Goal: Task Accomplishment & Management: Complete application form

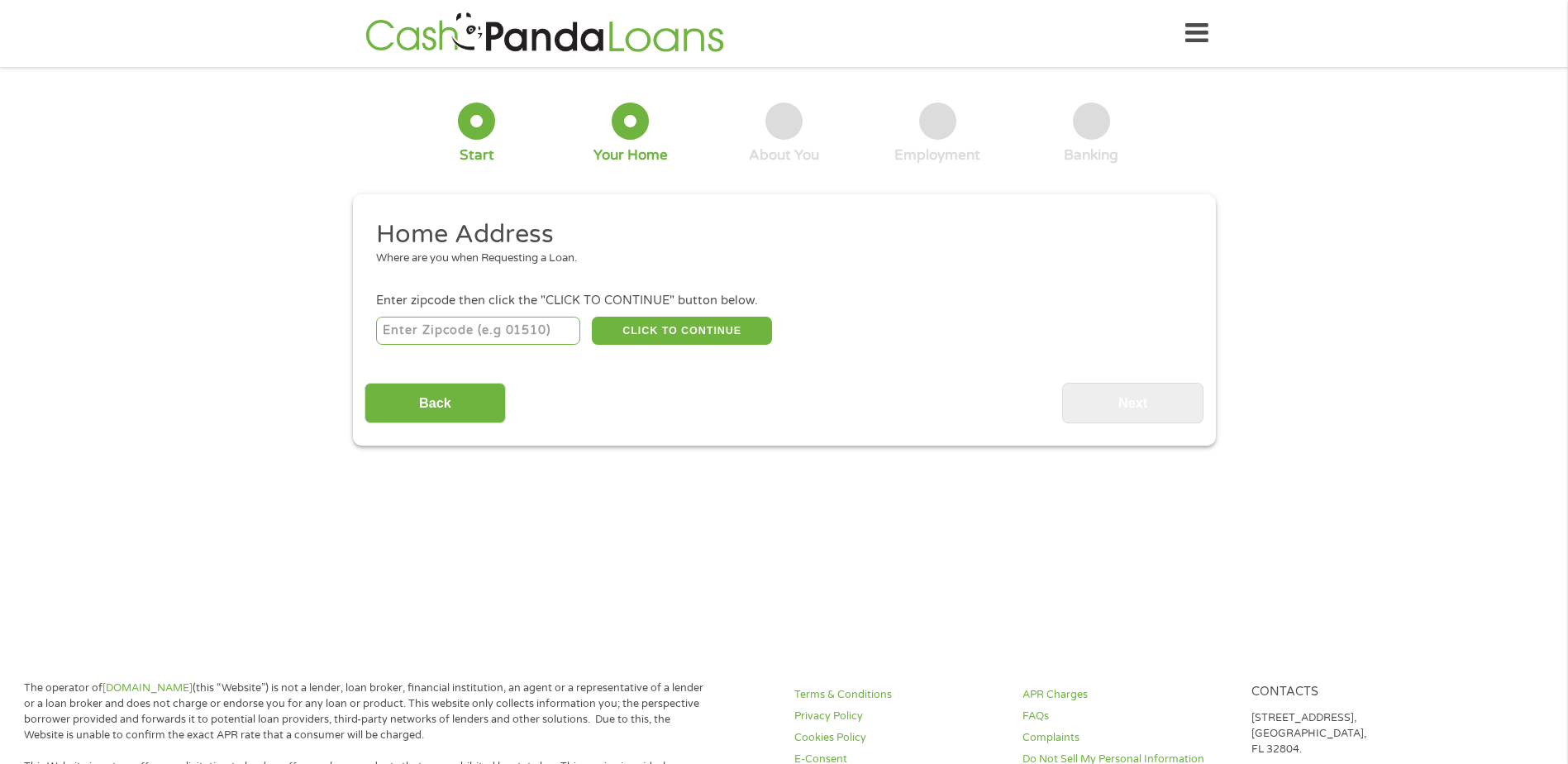
click at [512, 324] on input "number" at bounding box center [478, 331] width 205 height 28
type input "43078"
click at [826, 408] on div "Back Next" at bounding box center [784, 397] width 839 height 52
click at [719, 327] on button "CLICK TO CONTINUE" at bounding box center [682, 331] width 180 height 28
type input "43078"
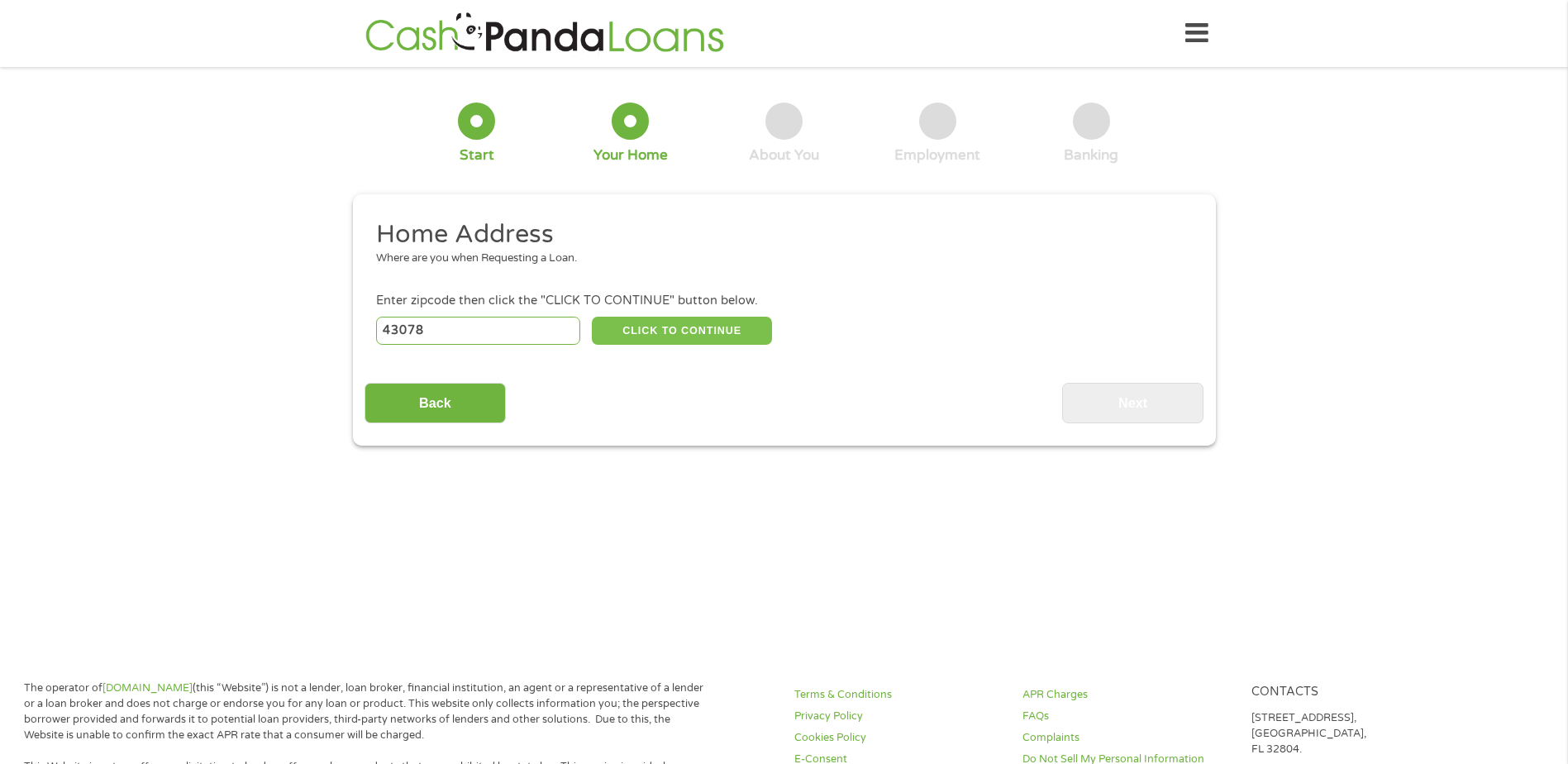
type input "Urbana"
select select "Ohio"
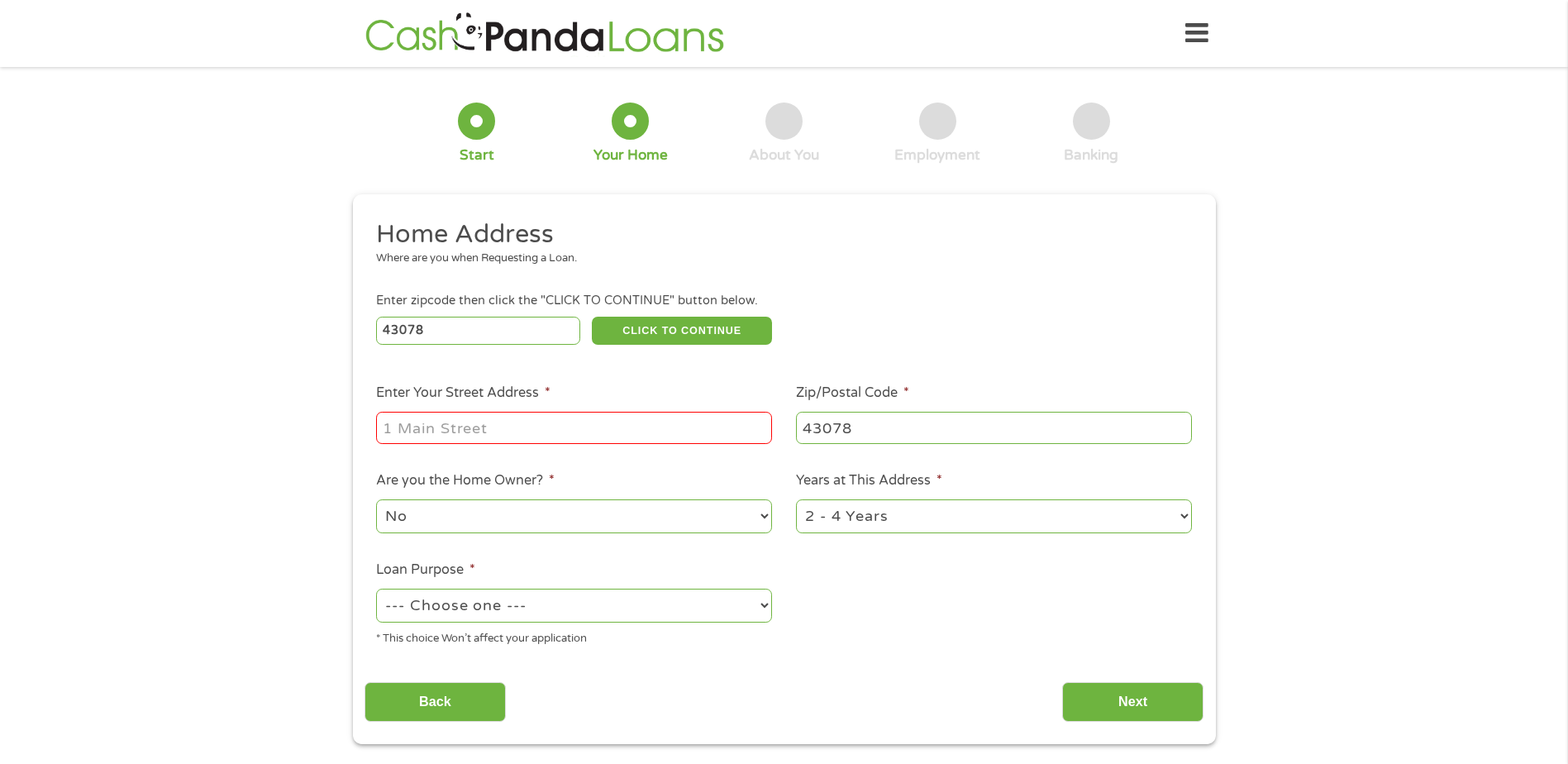
click at [670, 422] on input "Enter Your Street Address *" at bounding box center [574, 428] width 396 height 32
type input "588 E Ward St"
click at [290, 461] on div "1 Start 2 Your Home 3 About You 4 Employment 5 Banking 6 This field is hidden w…" at bounding box center [784, 411] width 1568 height 665
click at [693, 612] on select "--- Choose one --- Pay Bills Debt Consolidation Home Improvement Major Purchase…" at bounding box center [574, 605] width 396 height 34
select select "shorttermcash"
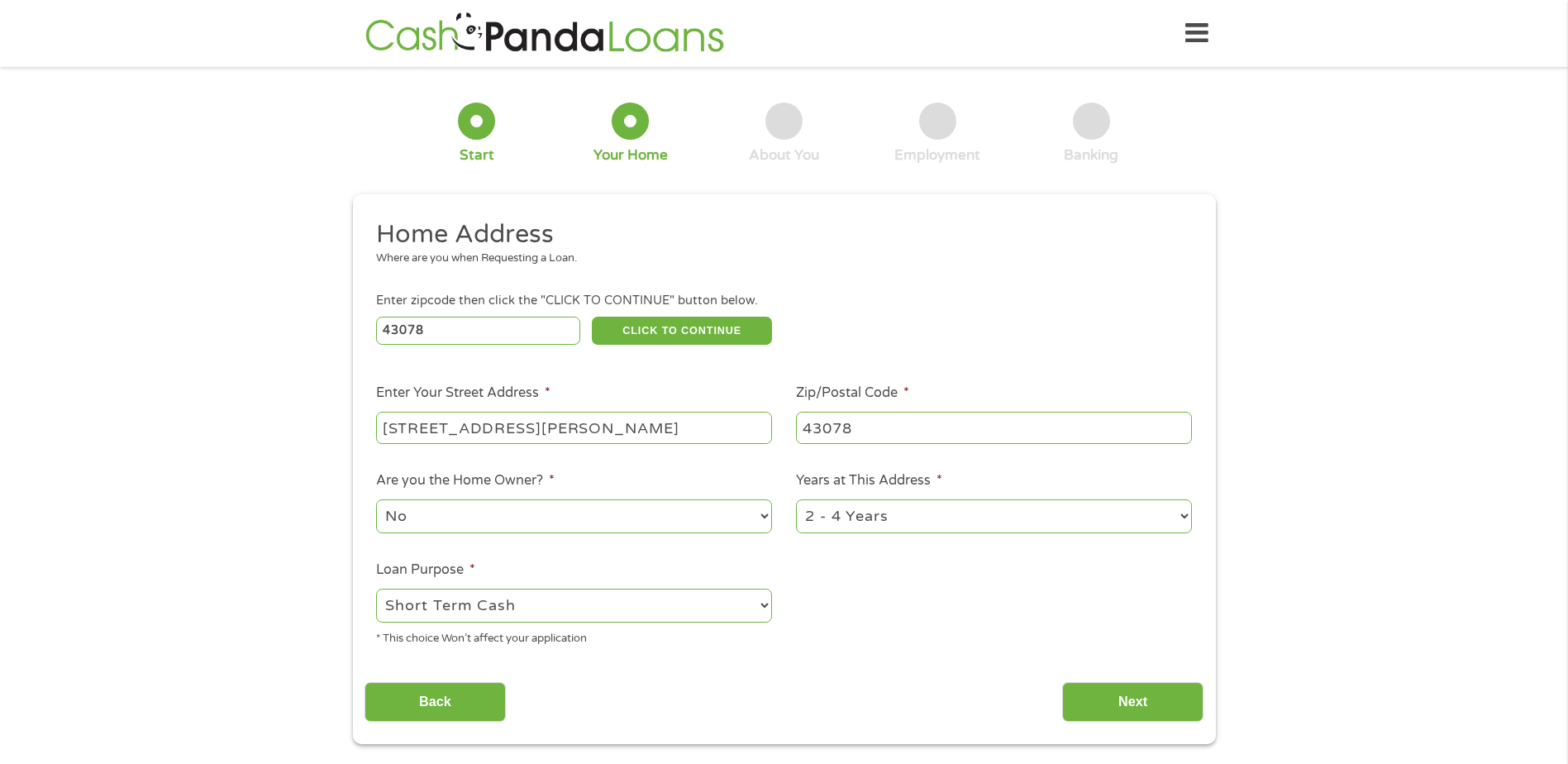
click at [376, 588] on select "--- Choose one --- Pay Bills Debt Consolidation Home Improvement Major Purchase…" at bounding box center [574, 605] width 396 height 34
click at [877, 604] on ul "Home Address Where are you when Requesting a Loan. Enter zipcode then click the…" at bounding box center [784, 439] width 839 height 442
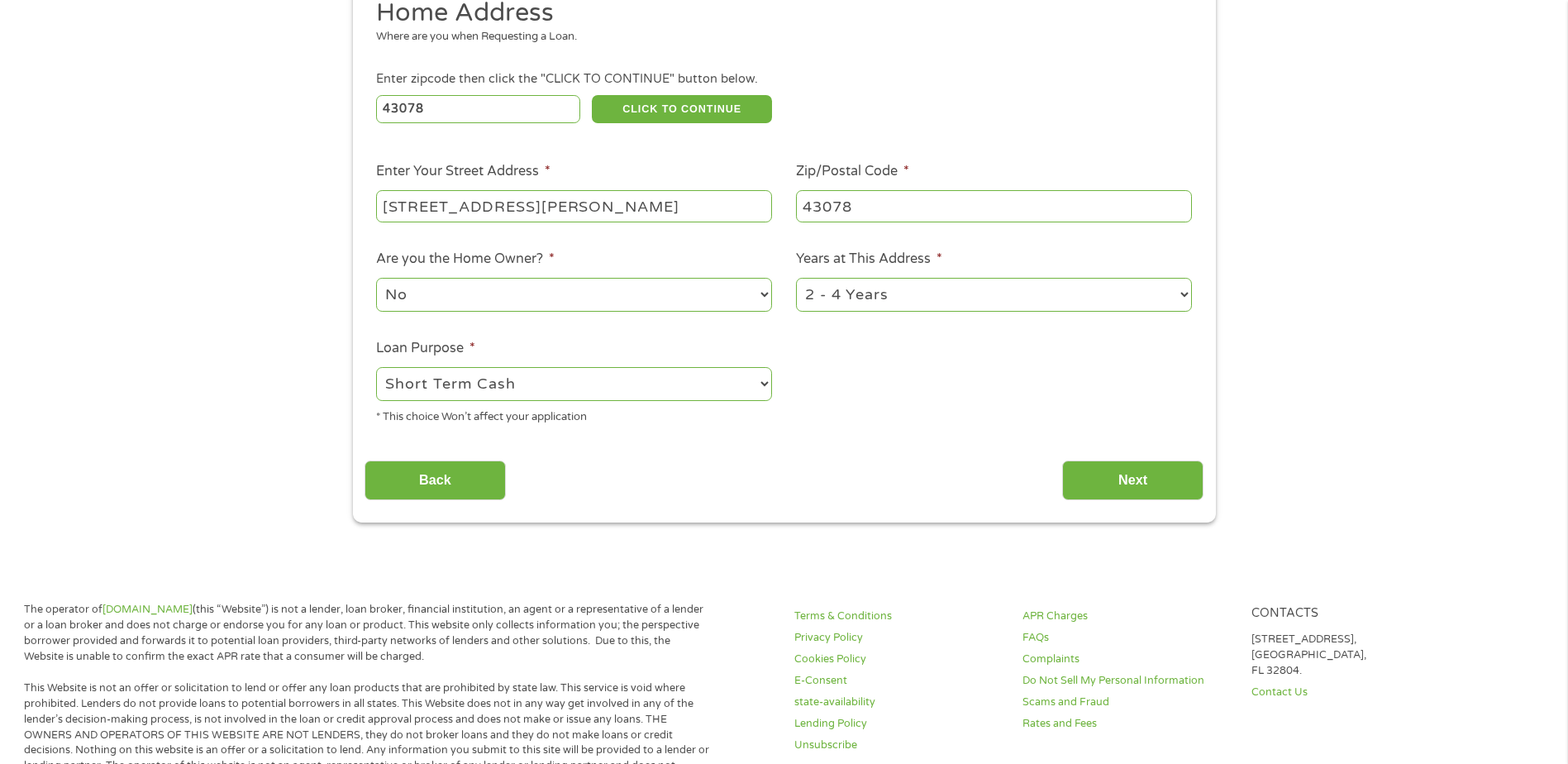
scroll to position [248, 0]
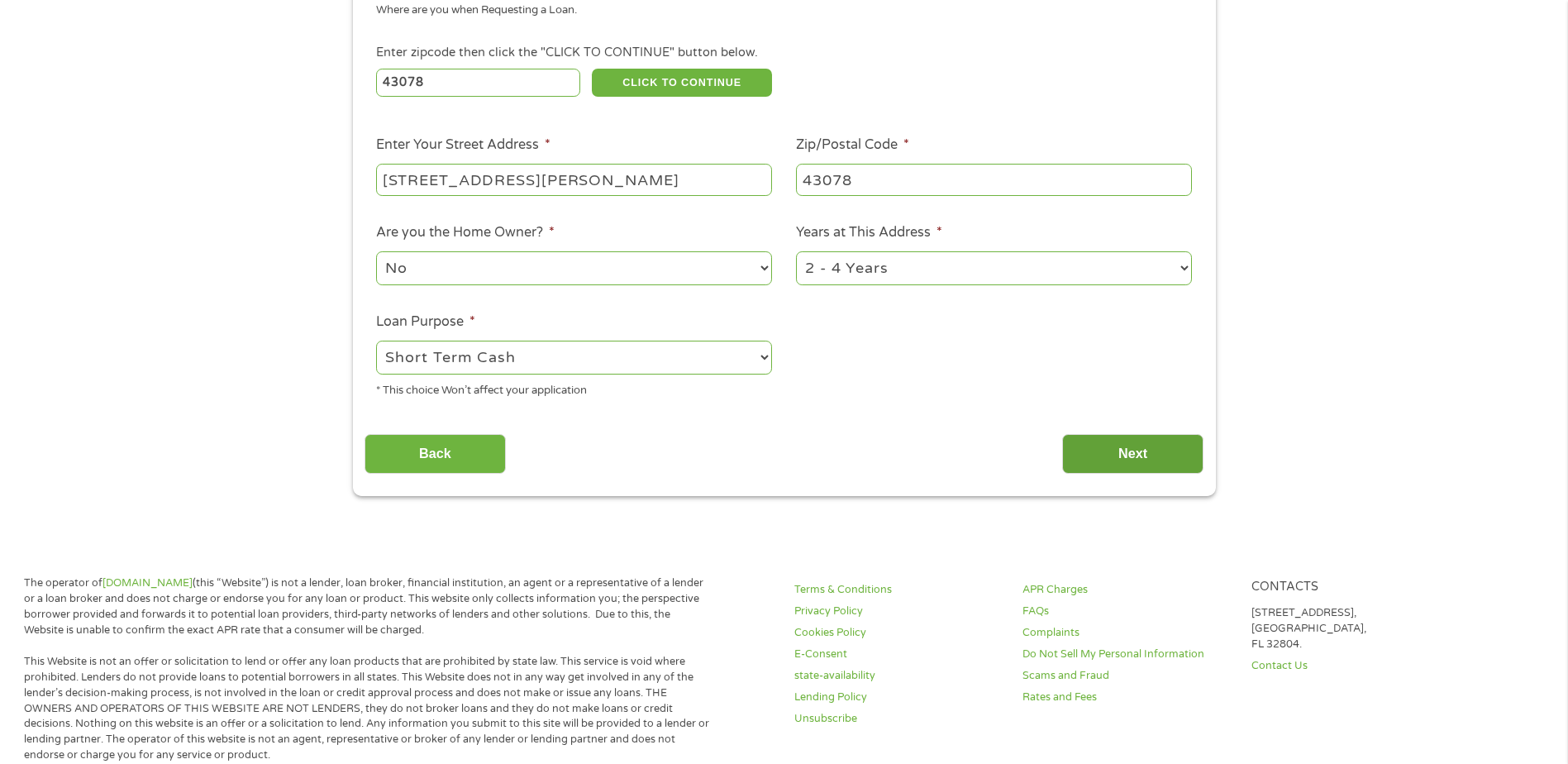
click at [1127, 459] on input "Next" at bounding box center [1132, 454] width 141 height 40
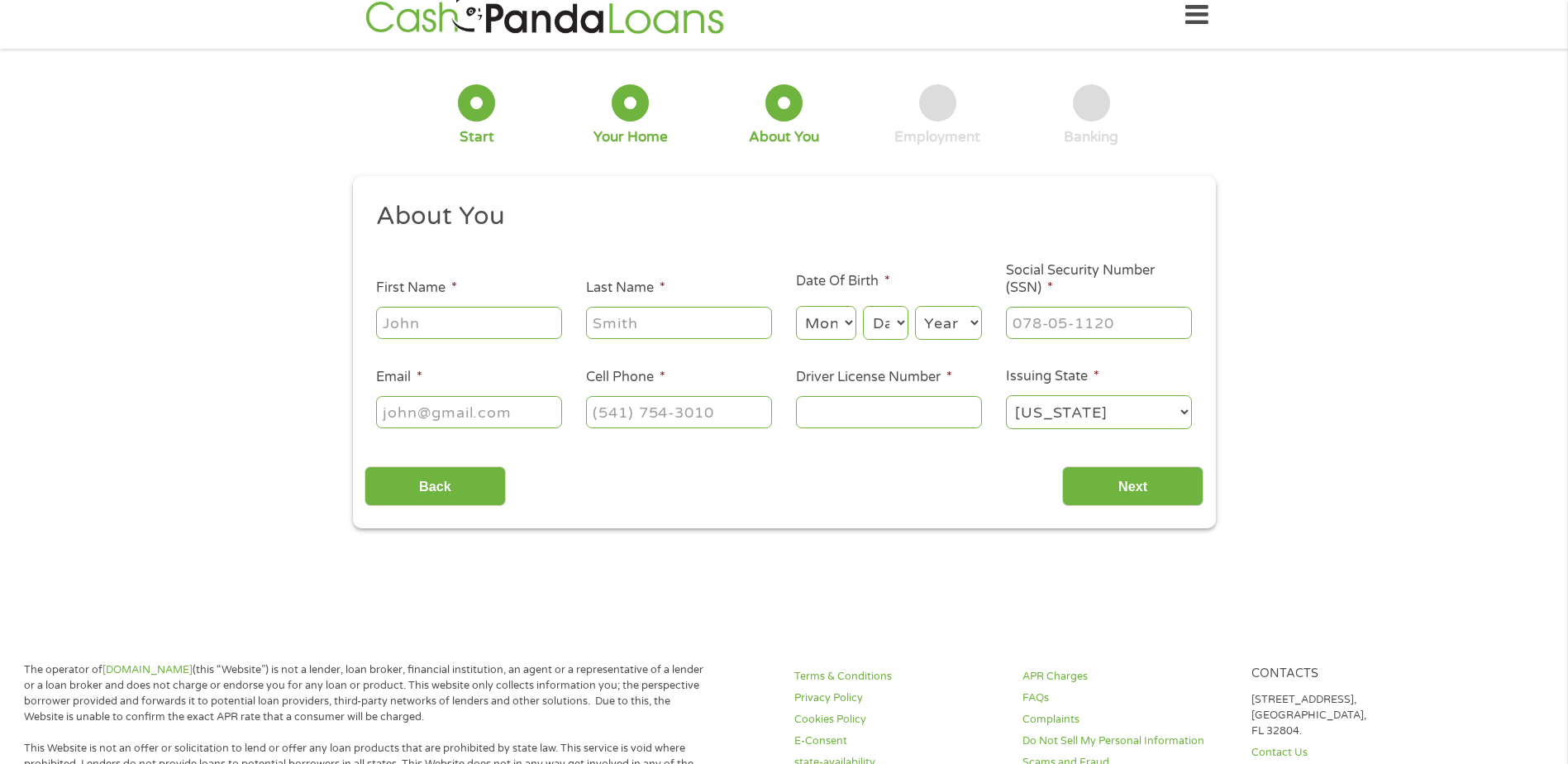
scroll to position [0, 0]
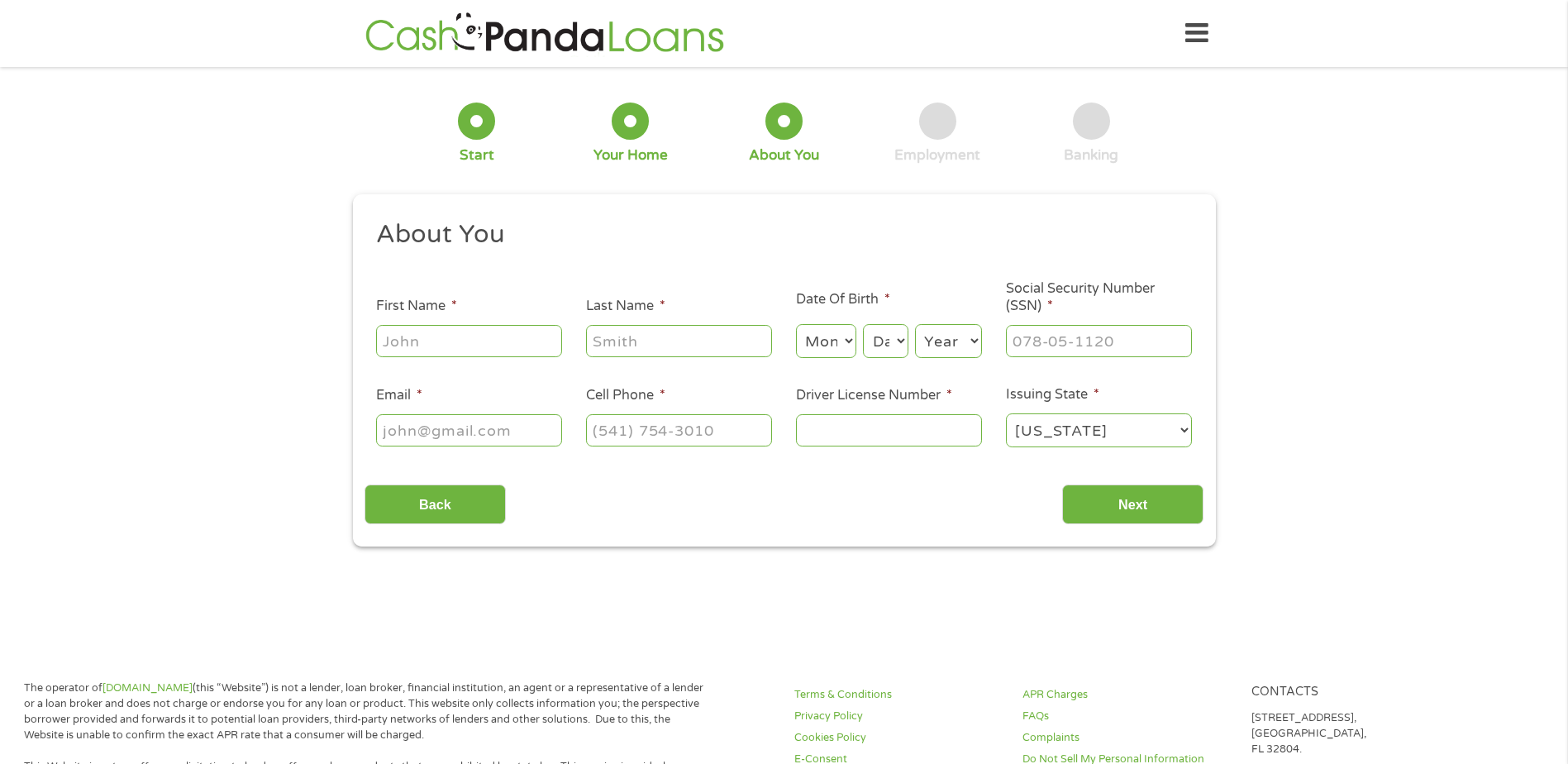
click at [506, 340] on input "First Name *" at bounding box center [469, 341] width 186 height 32
type input "Andrea"
type input "Stambaugh"
select select "4"
select select "3"
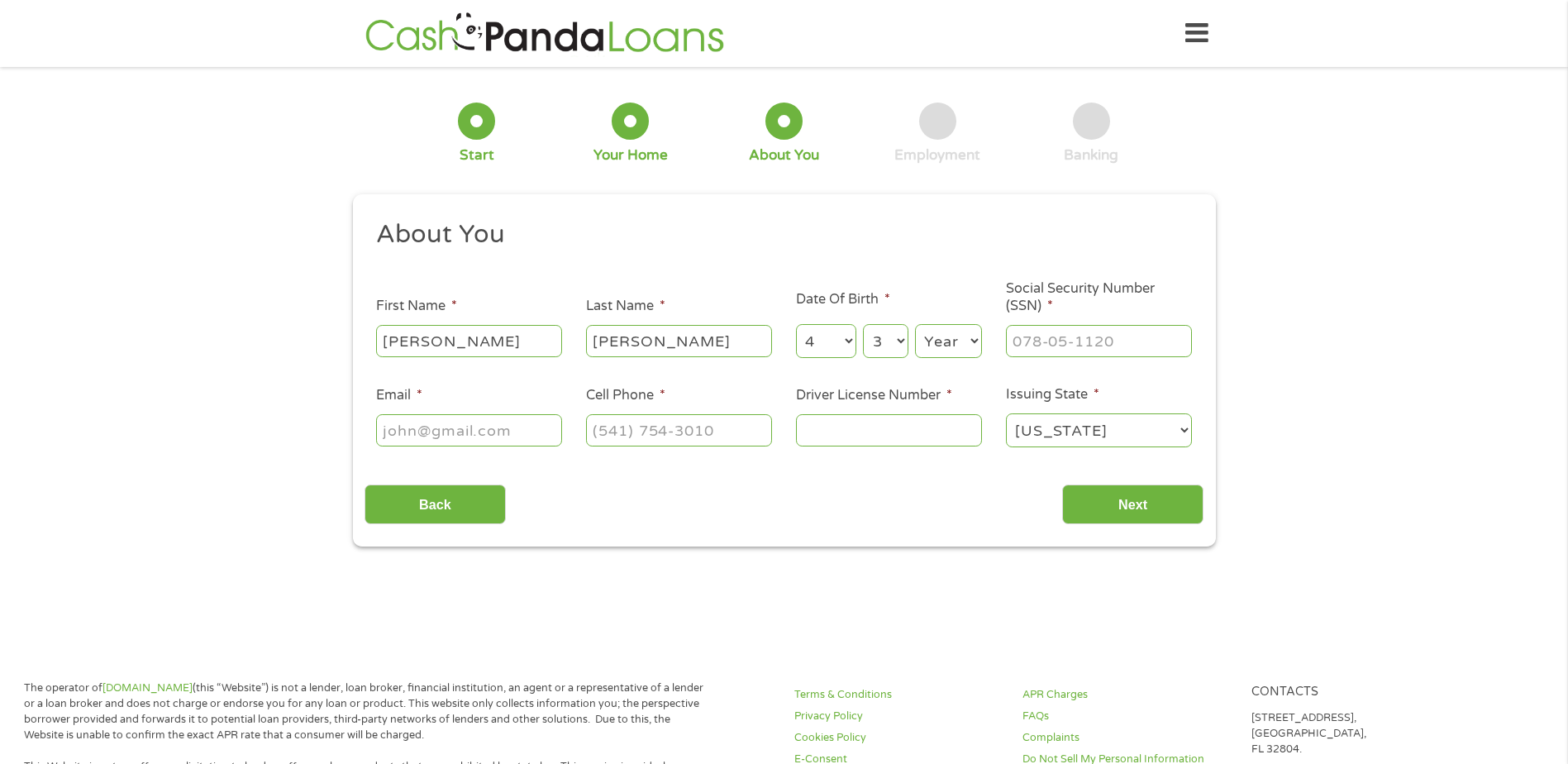
select select "1978"
type input "nstambaugh88@gmail.com"
type input "(937) 707-7764"
click at [1073, 348] on input "___-__-____" at bounding box center [1098, 341] width 186 height 32
type input "233-15-6544"
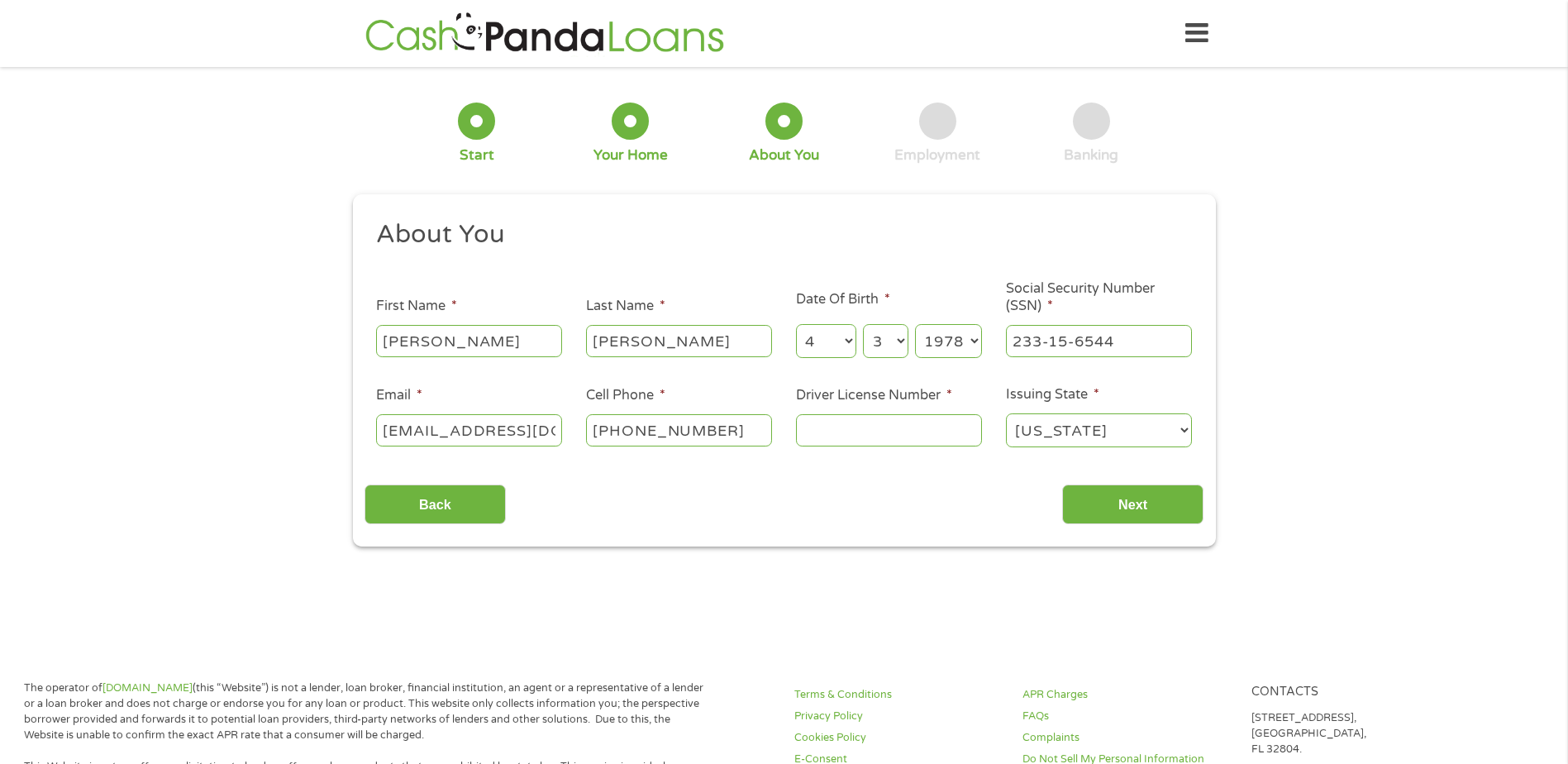
click at [905, 428] on input "Driver License Number *" at bounding box center [888, 430] width 186 height 32
type input "RG117806"
click at [1101, 507] on input "Next" at bounding box center [1132, 504] width 141 height 40
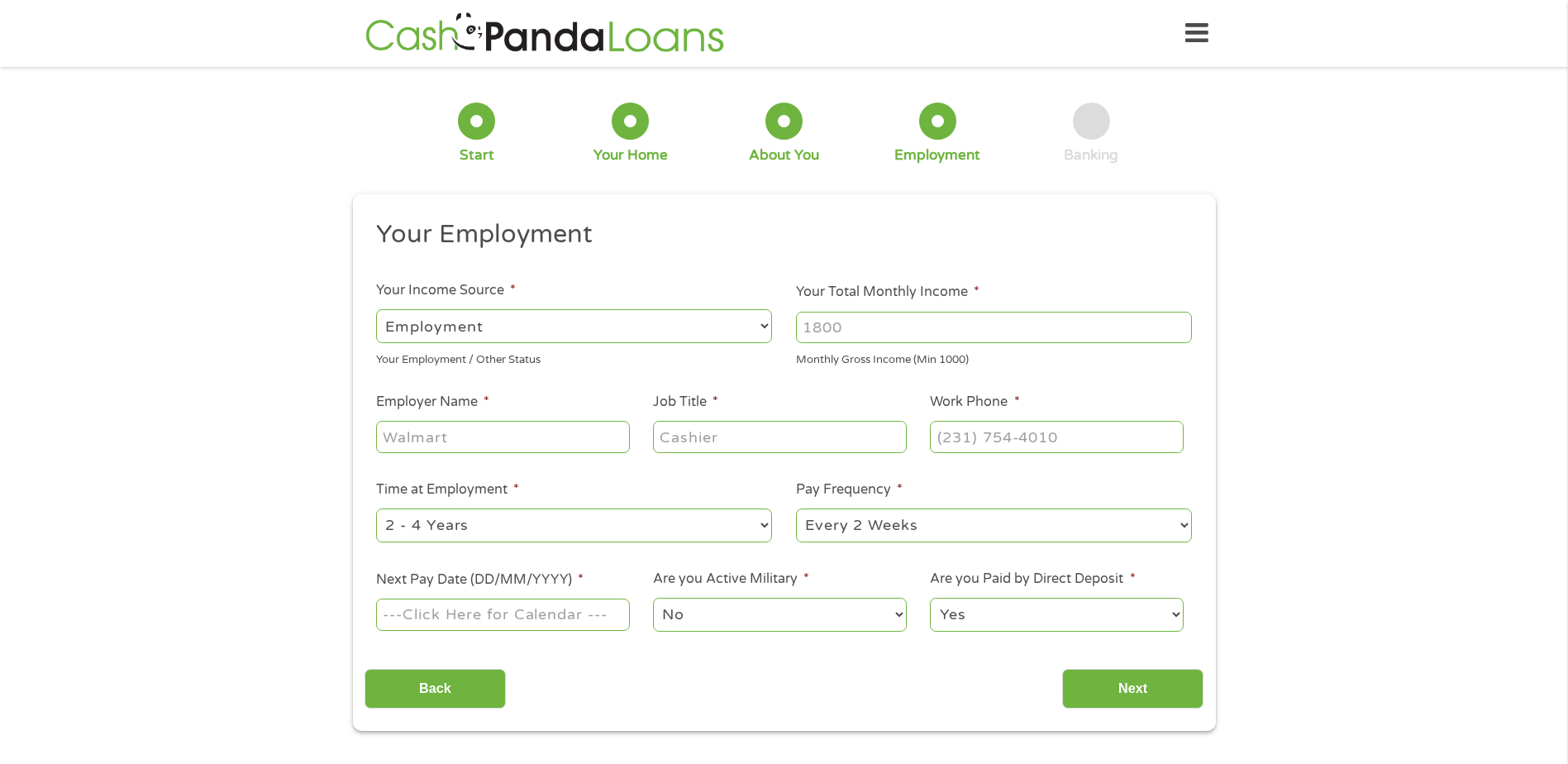
click at [909, 331] on input "Your Total Monthly Income *" at bounding box center [994, 328] width 396 height 32
type input "2500"
click at [592, 435] on input "Employer Name *" at bounding box center [502, 436] width 253 height 32
type input "HearingLife"
type input "Coordinatior"
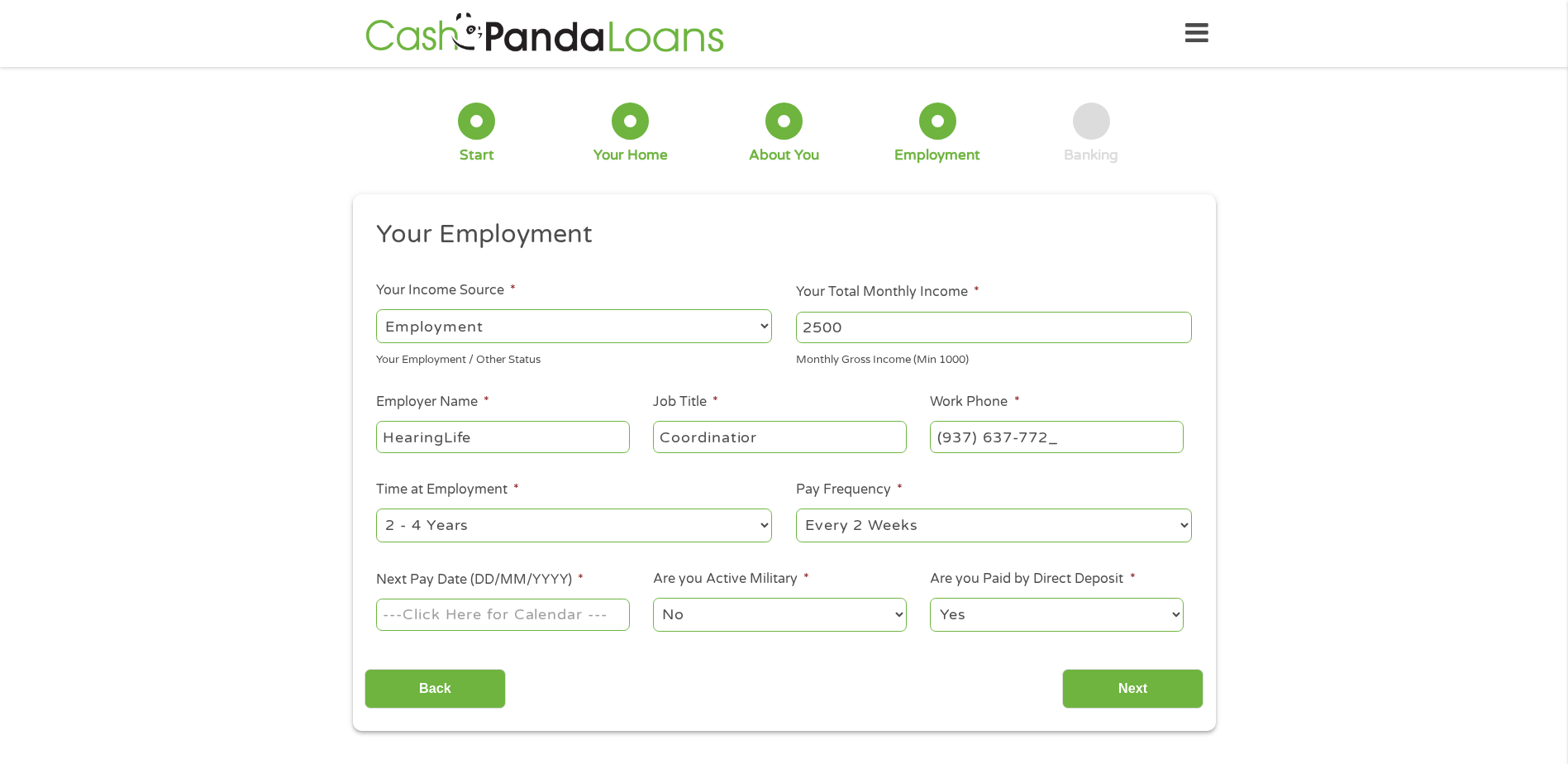
type input "(937) 637-7727"
click at [532, 615] on input "Next Pay Date (DD/MM/YYYY) *" at bounding box center [502, 615] width 253 height 32
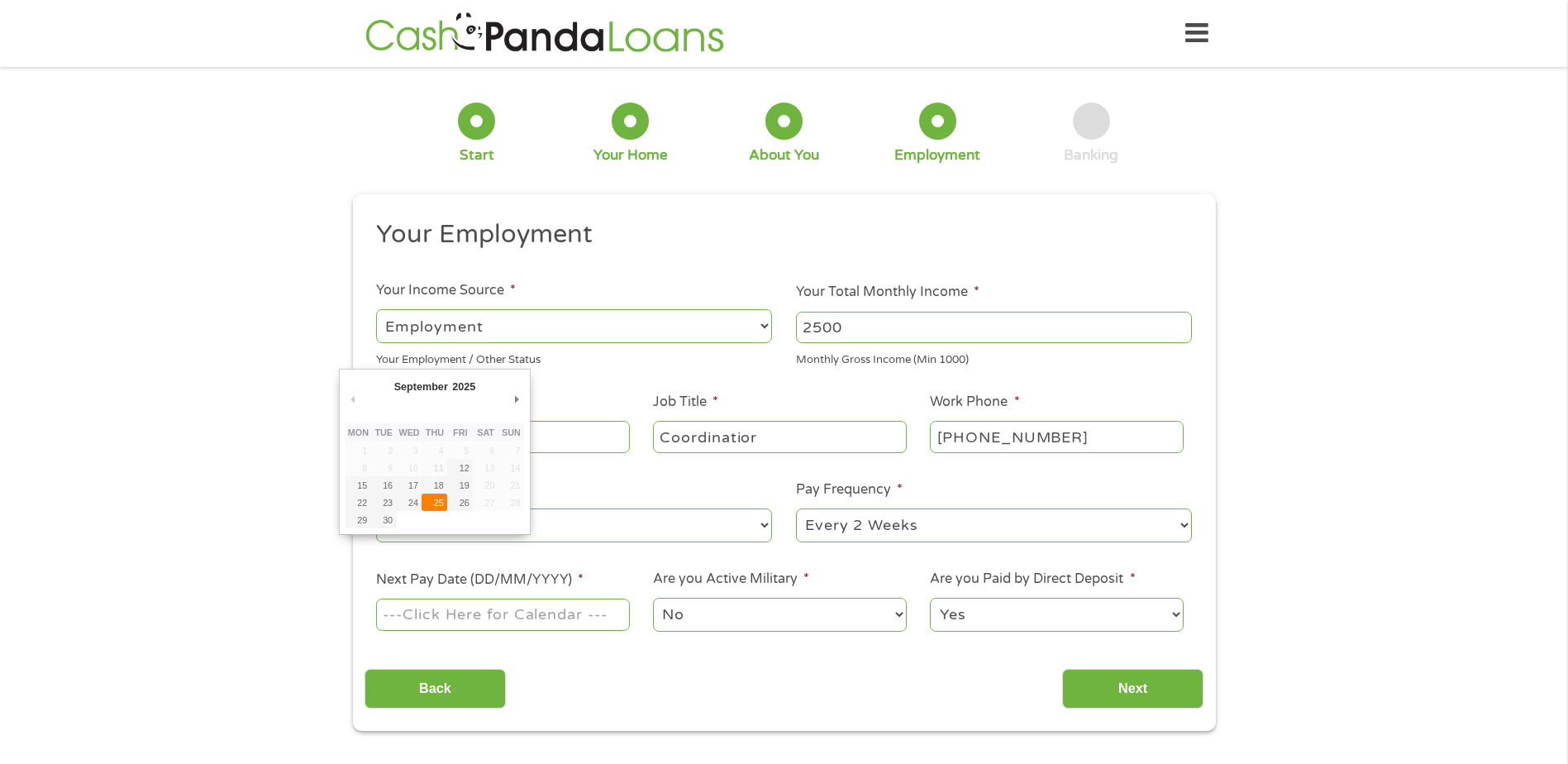
type input "25/09/2025"
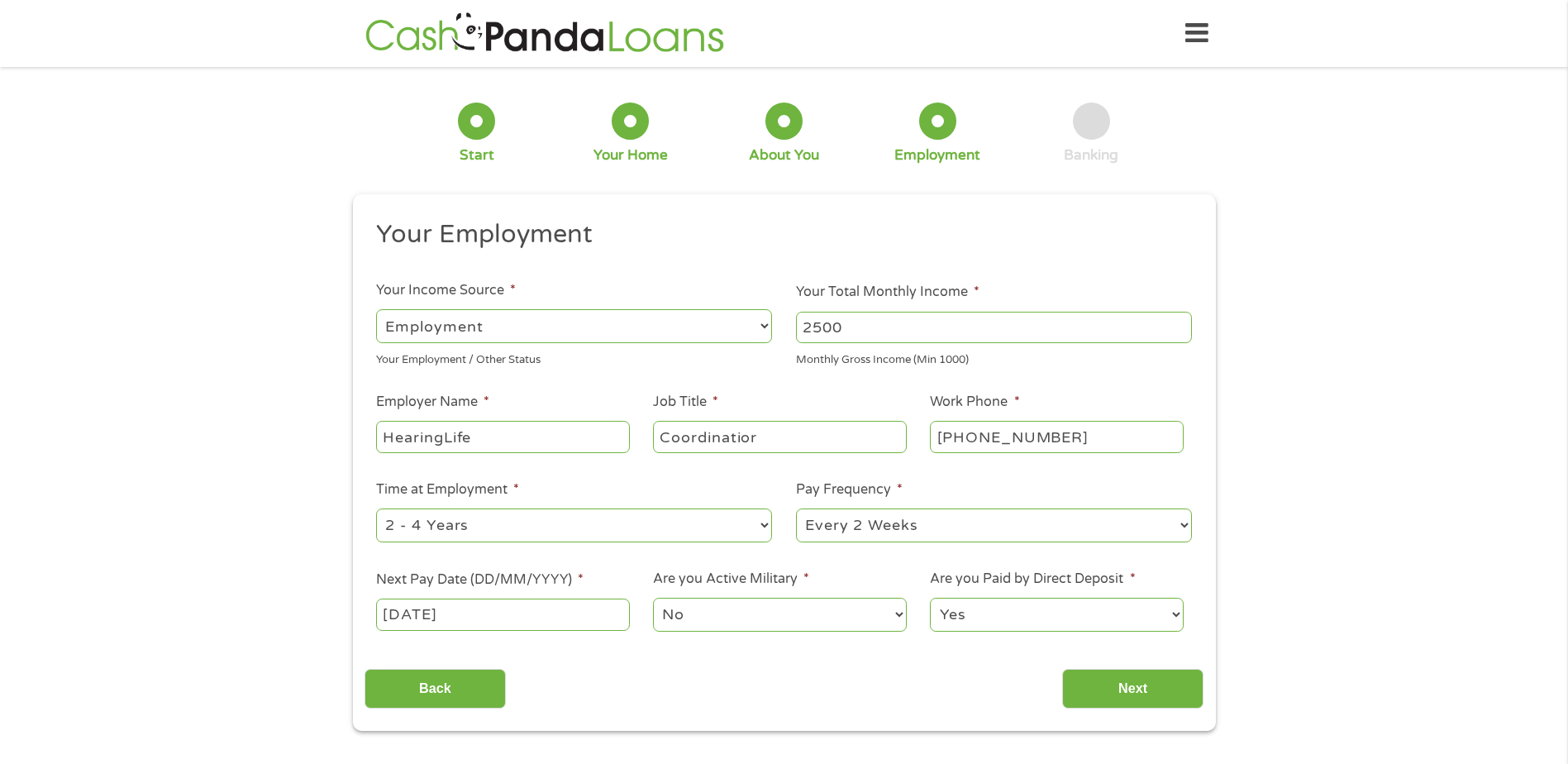
click at [1131, 710] on div "This field is hidden when viewing the form gclid This field is hidden when view…" at bounding box center [784, 462] width 863 height 536
click at [1135, 695] on input "Next" at bounding box center [1132, 688] width 141 height 40
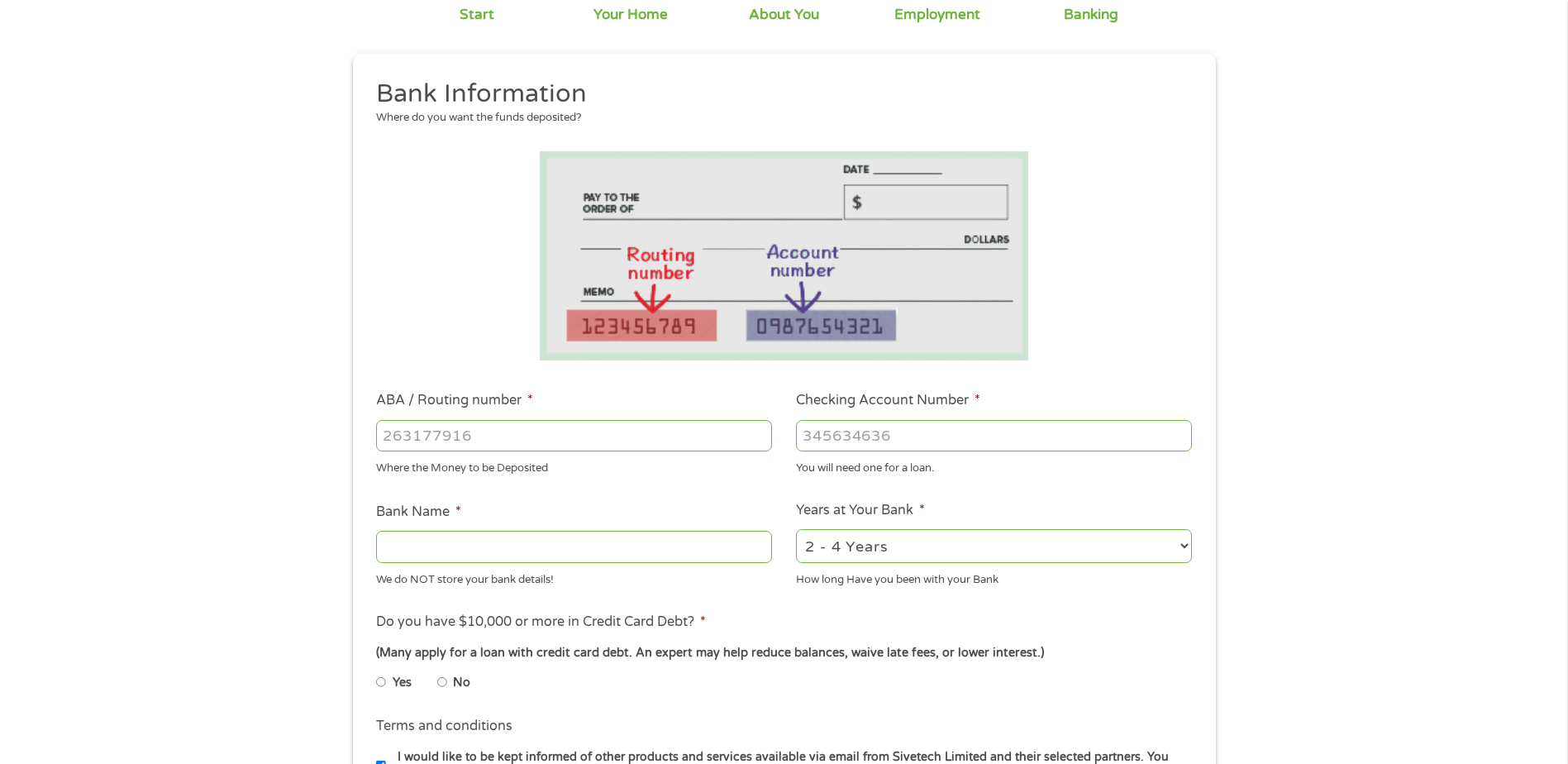
scroll to position [165, 0]
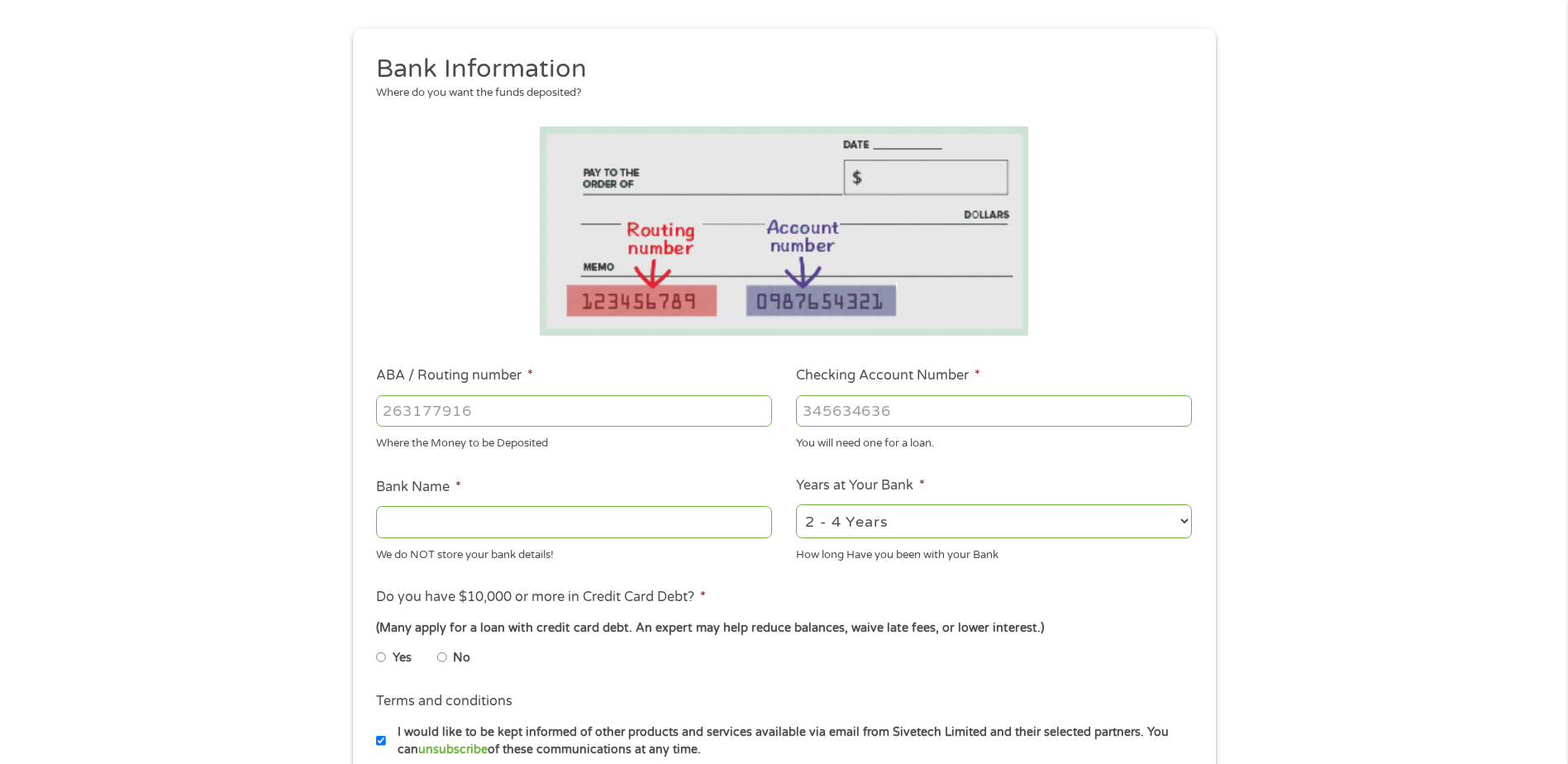
click at [494, 414] on input "ABA / Routing number *" at bounding box center [574, 411] width 396 height 32
type input "244180223"
type input "SCOTT ASSOCIATES CU INC"
type input "244180223"
type input "004828009"
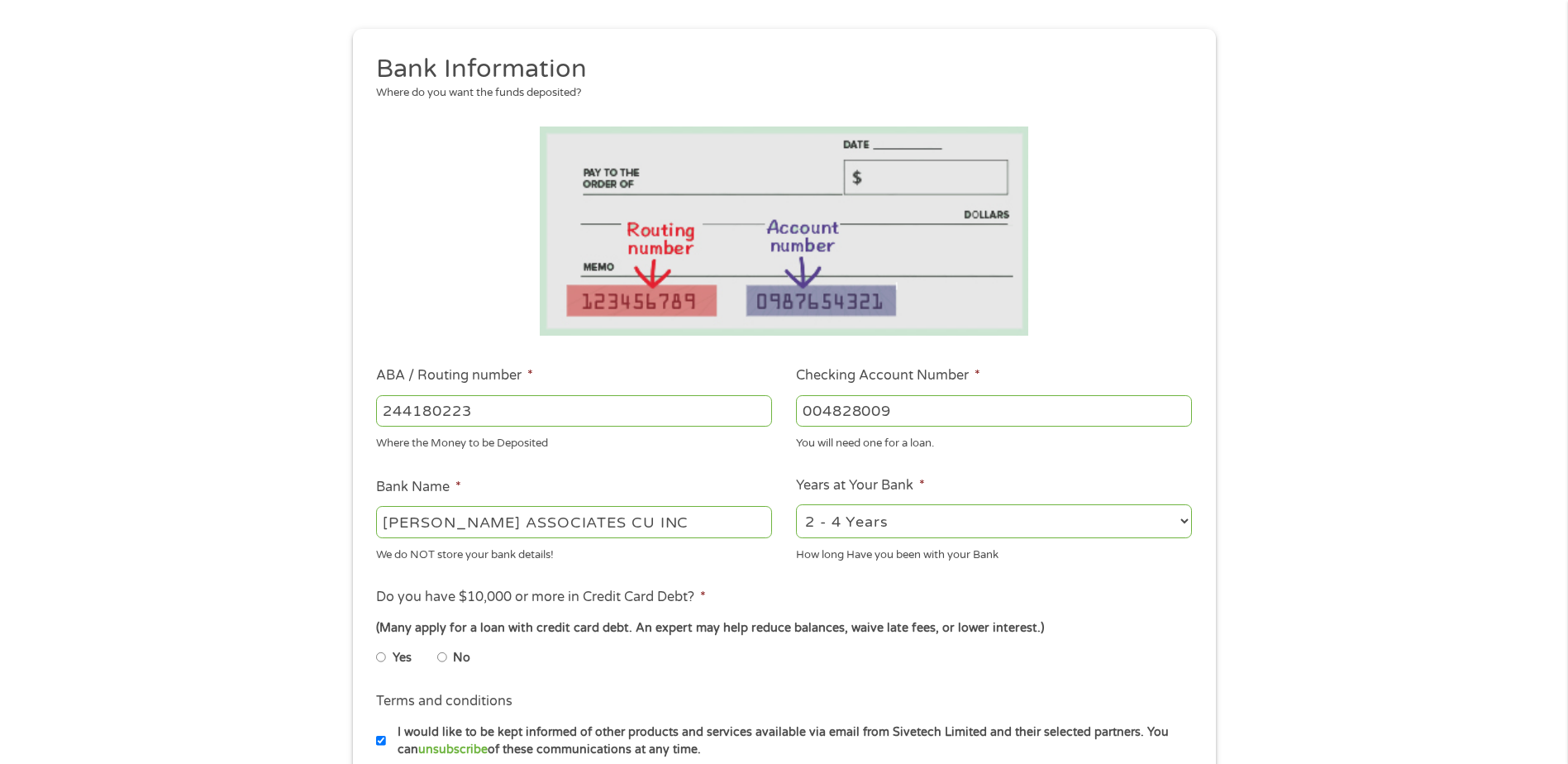
click at [856, 516] on select "2 - 4 Years 6 - 12 Months 1 - 2 Years Over 4 Years" at bounding box center [994, 521] width 396 height 34
select select "60months"
click at [796, 504] on select "2 - 4 Years 6 - 12 Months 1 - 2 Years Over 4 Years" at bounding box center [994, 521] width 396 height 34
click at [319, 596] on div "1 Start 2 Your Home 3 About You 4 Employment 5 Banking 6 This field is hidden w…" at bounding box center [784, 437] width 1568 height 1048
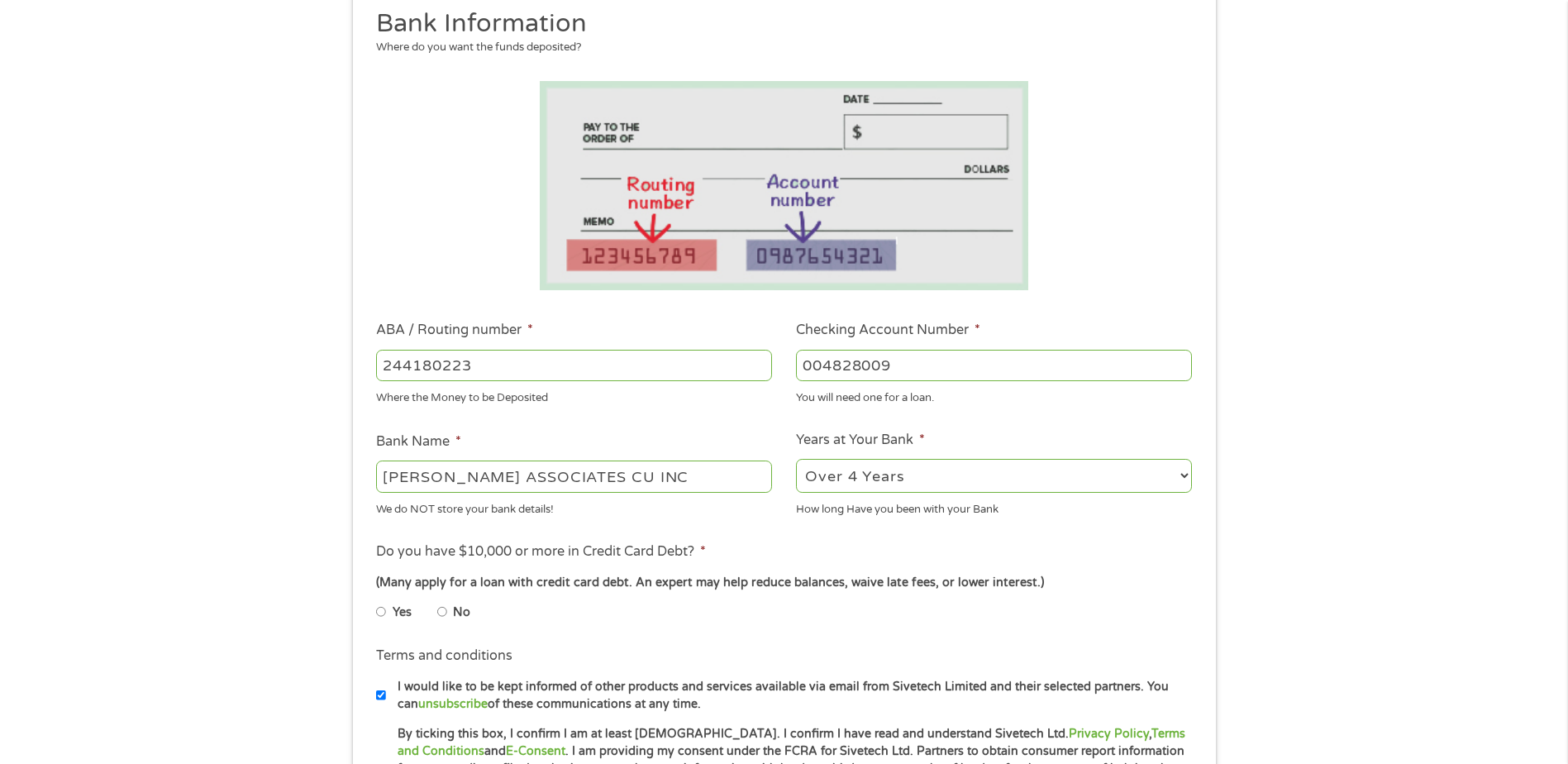
scroll to position [248, 0]
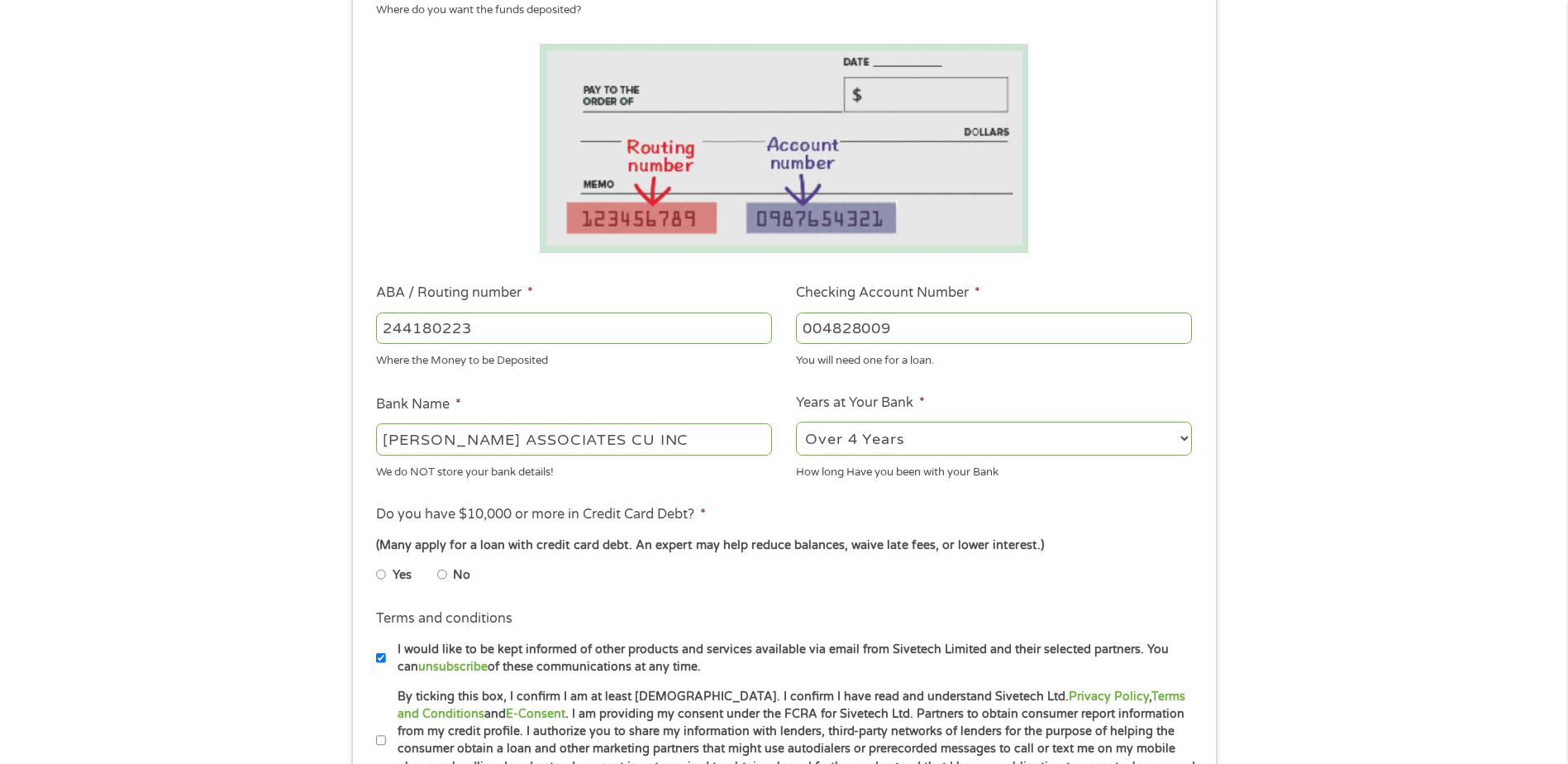
click at [442, 570] on input "No" at bounding box center [442, 574] width 10 height 26
radio input "true"
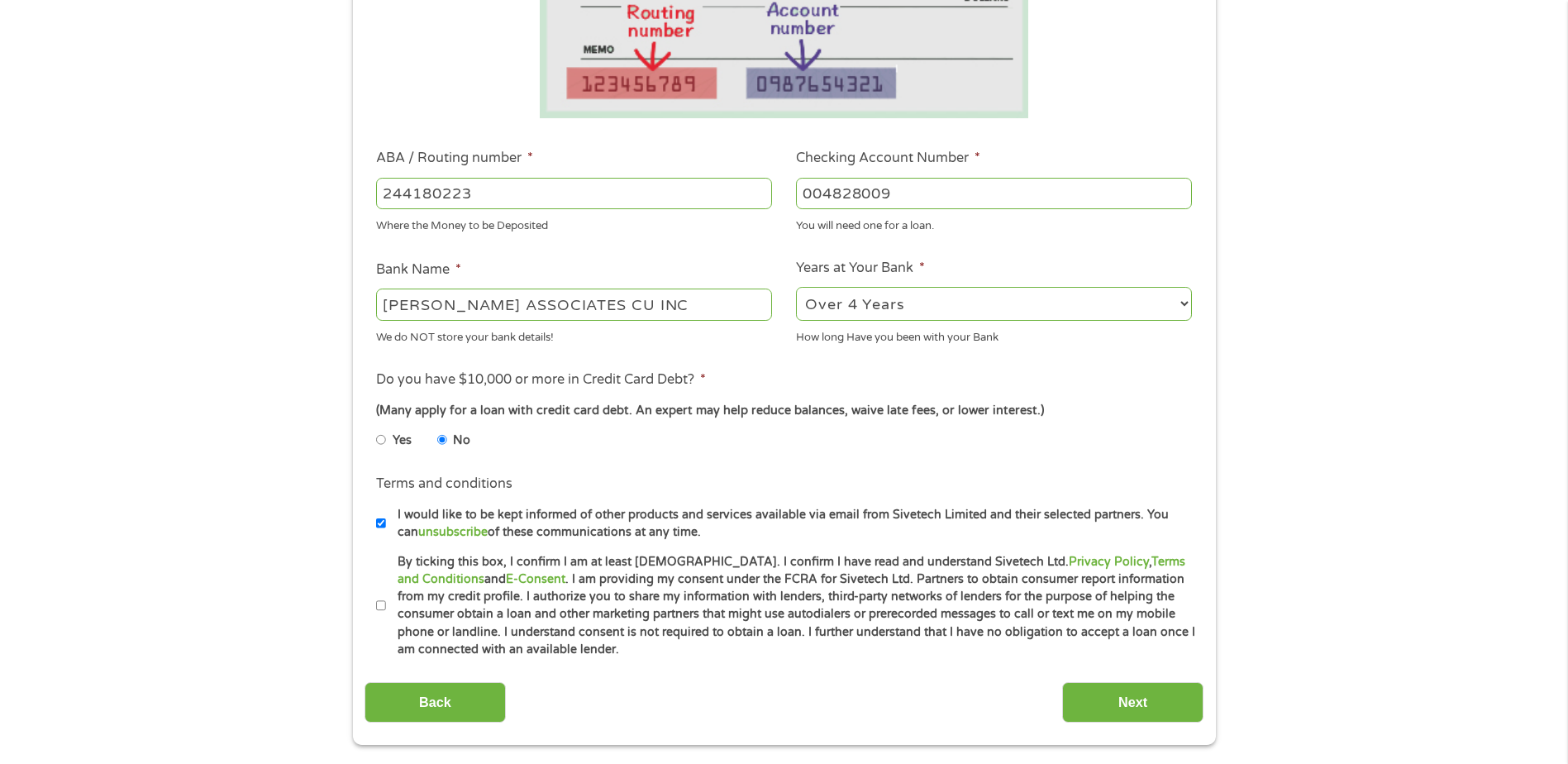
scroll to position [413, 0]
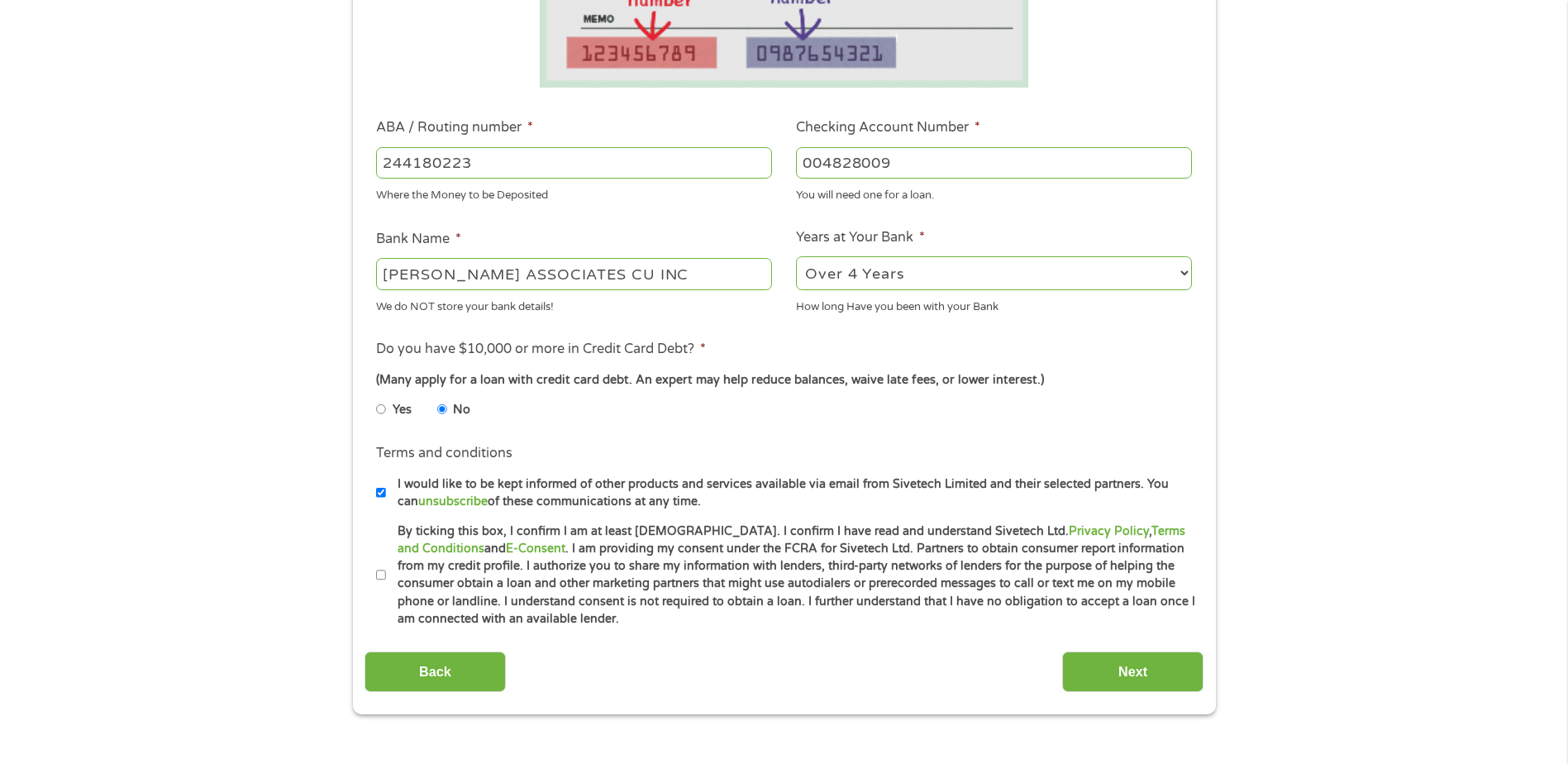
click at [382, 493] on input "I would like to be kept informed of other products and services available via e…" at bounding box center [381, 492] width 10 height 26
checkbox input "false"
click at [391, 572] on label "By ticking this box, I confirm I am at least 18 years old. I confirm I have rea…" at bounding box center [791, 574] width 811 height 106
click at [386, 572] on input "By ticking this box, I confirm I am at least 18 years old. I confirm I have rea…" at bounding box center [381, 575] width 10 height 26
checkbox input "true"
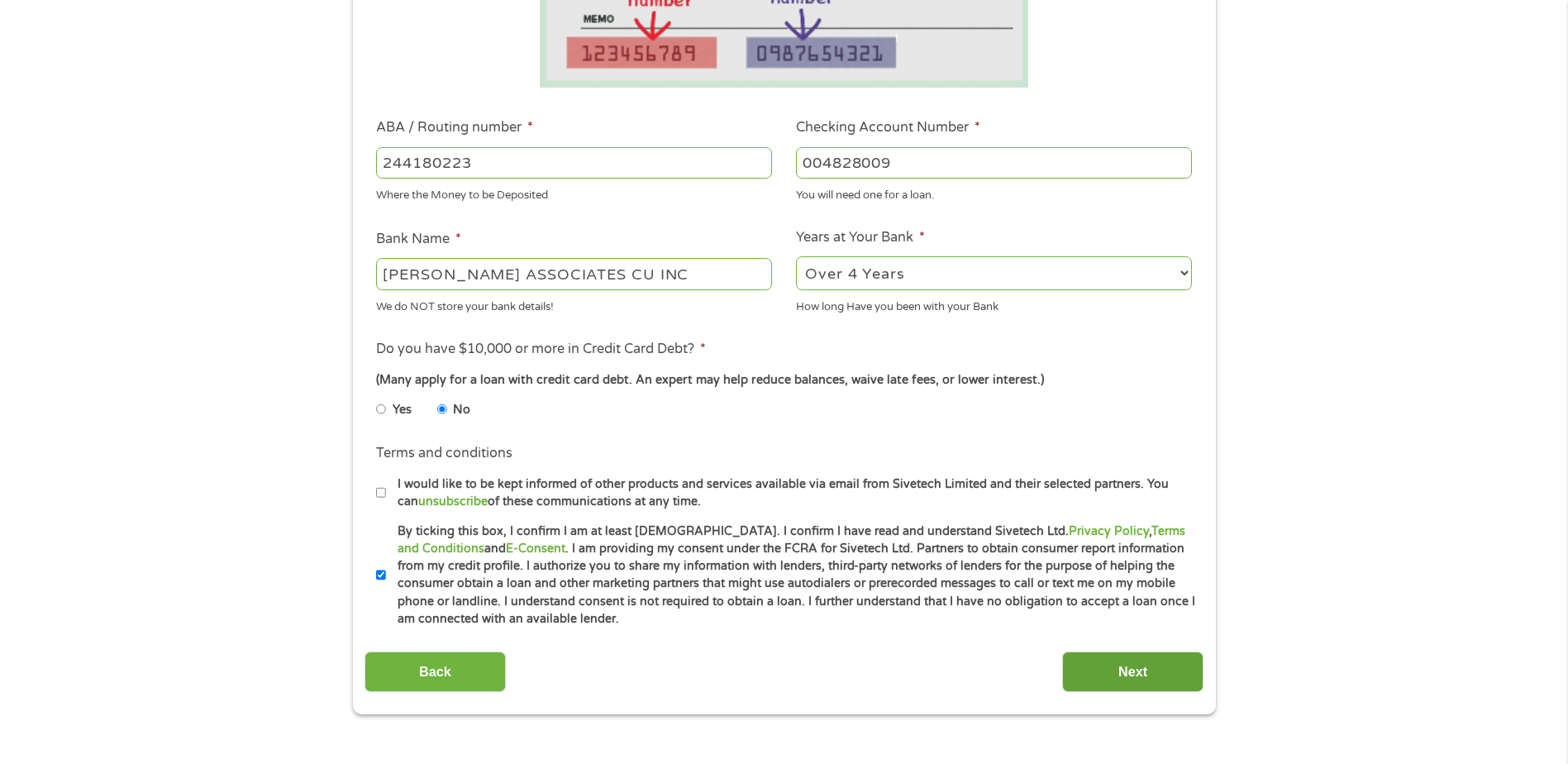
click at [1062, 679] on div "Back Next" at bounding box center [784, 666] width 839 height 52
click at [1128, 672] on input "Next" at bounding box center [1132, 671] width 141 height 40
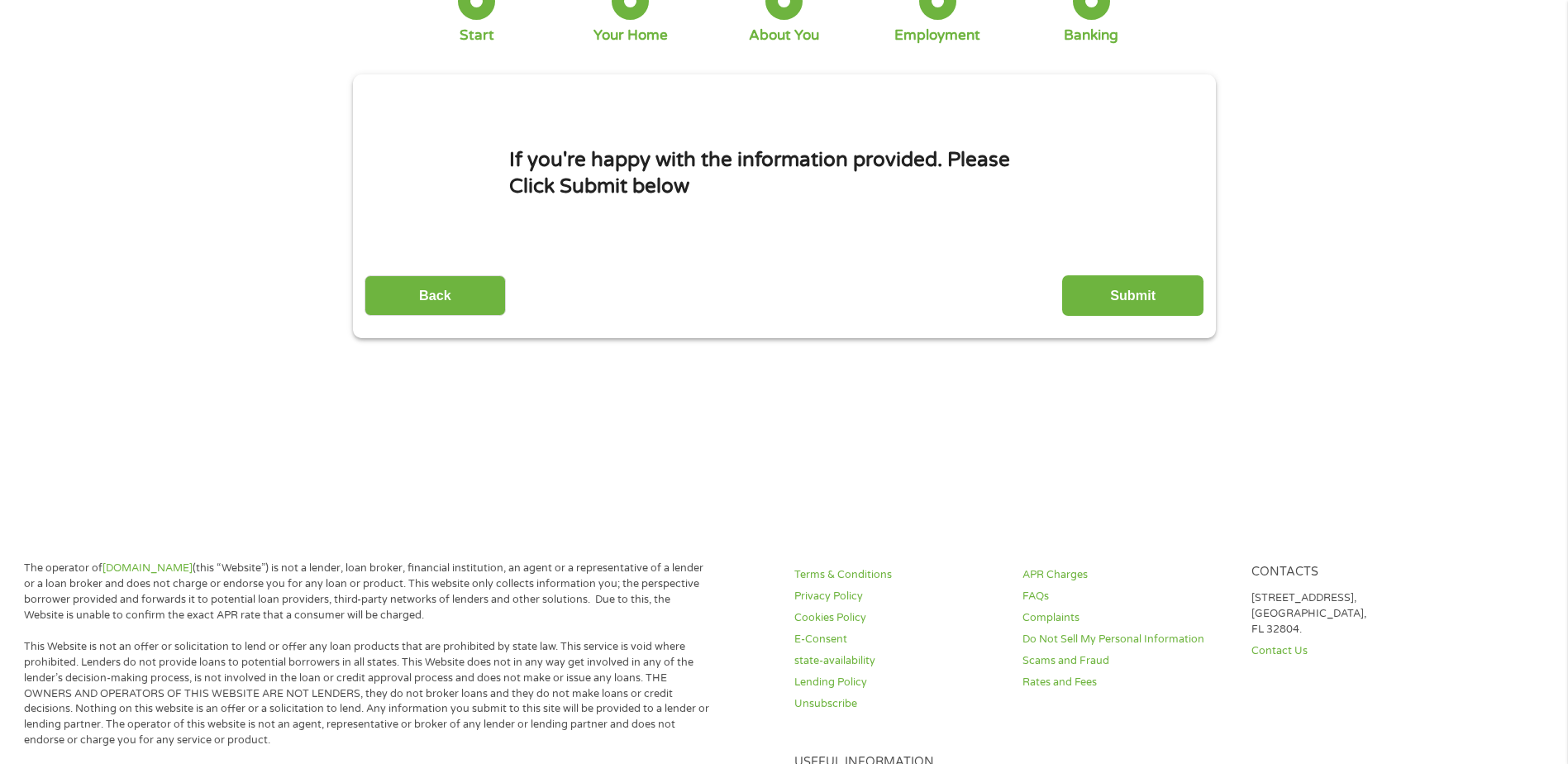
scroll to position [0, 0]
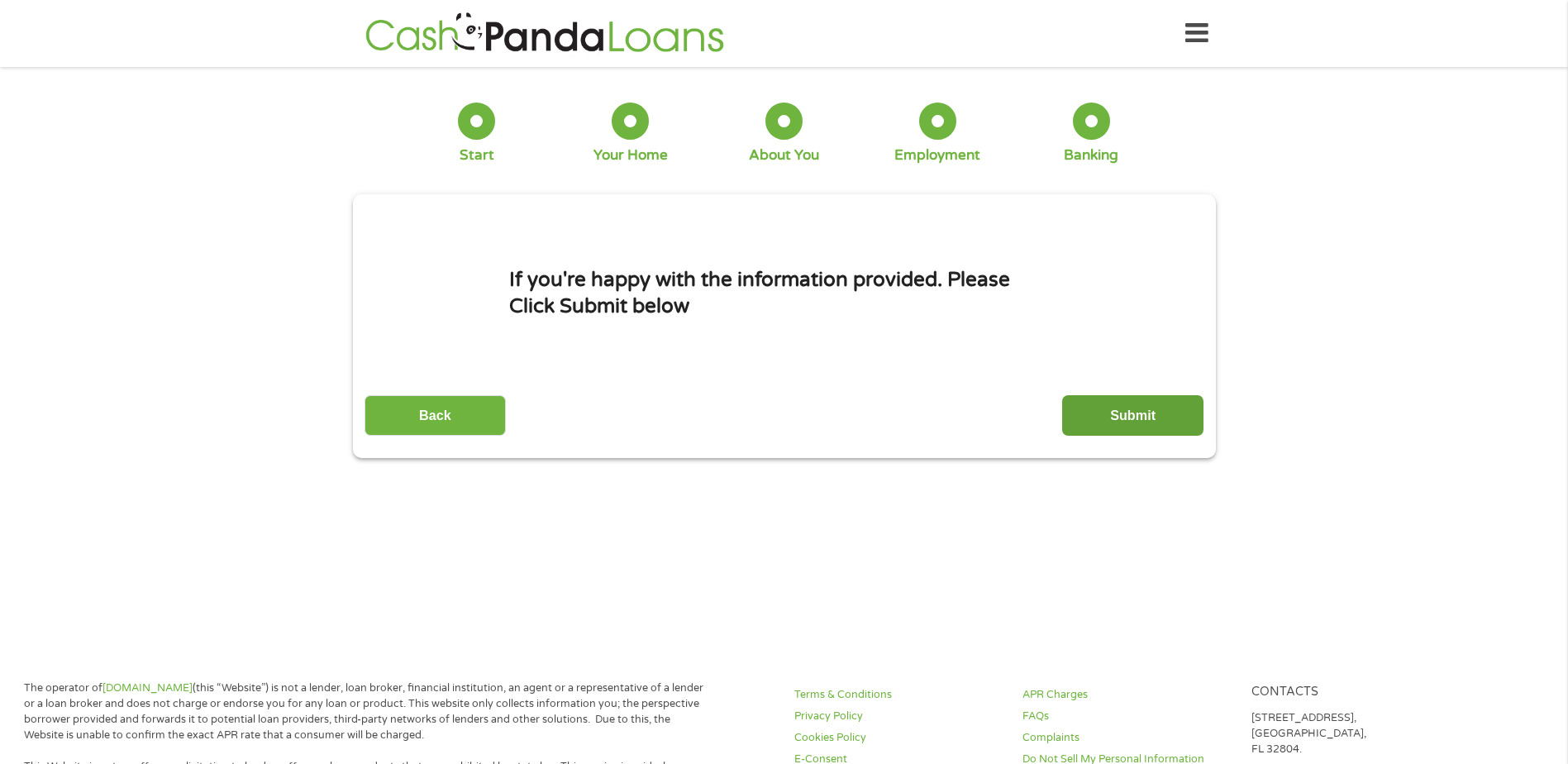
click at [1123, 420] on input "Submit" at bounding box center [1132, 415] width 141 height 40
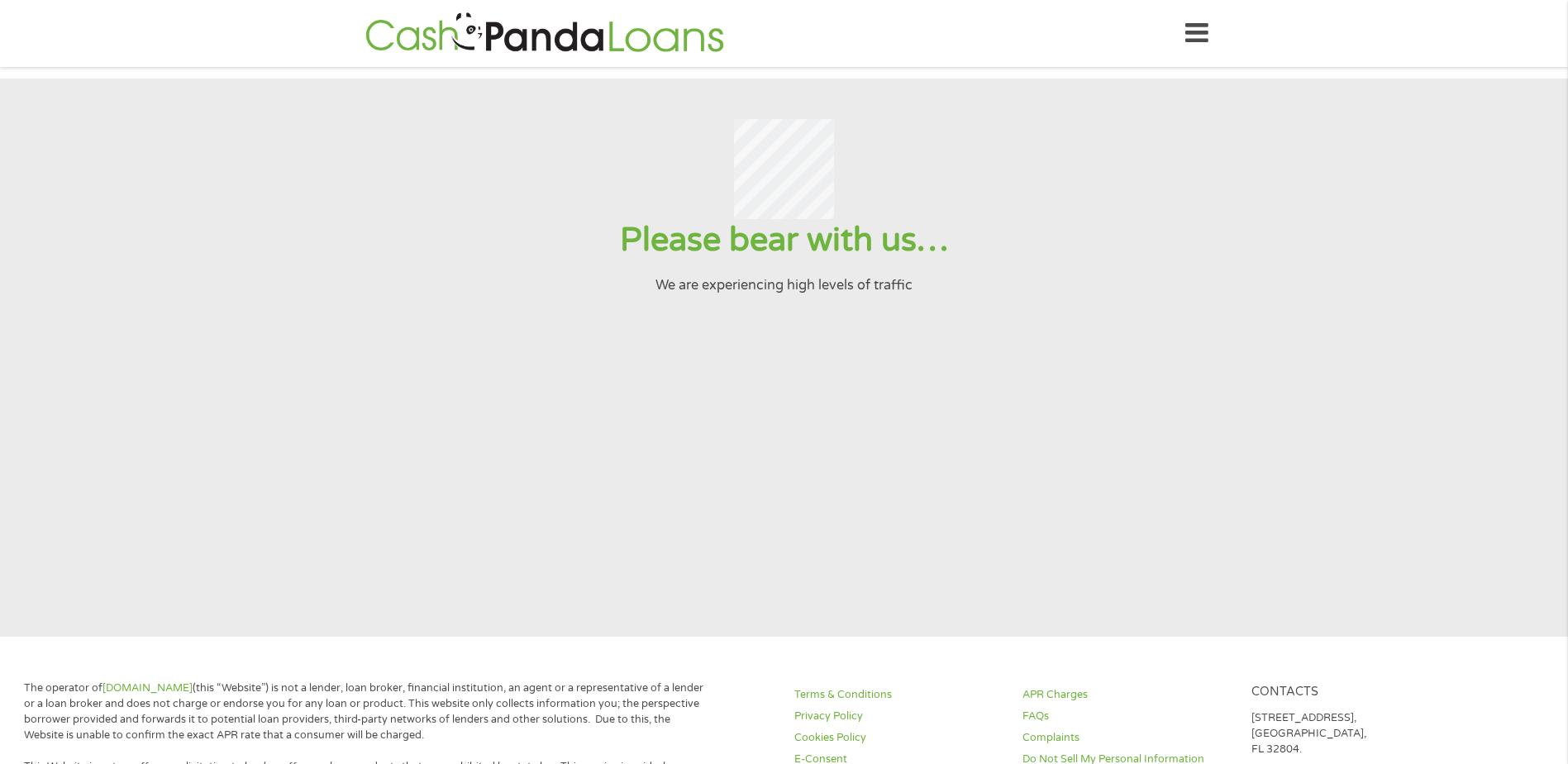
click at [1191, 28] on icon at bounding box center [1196, 33] width 23 height 40
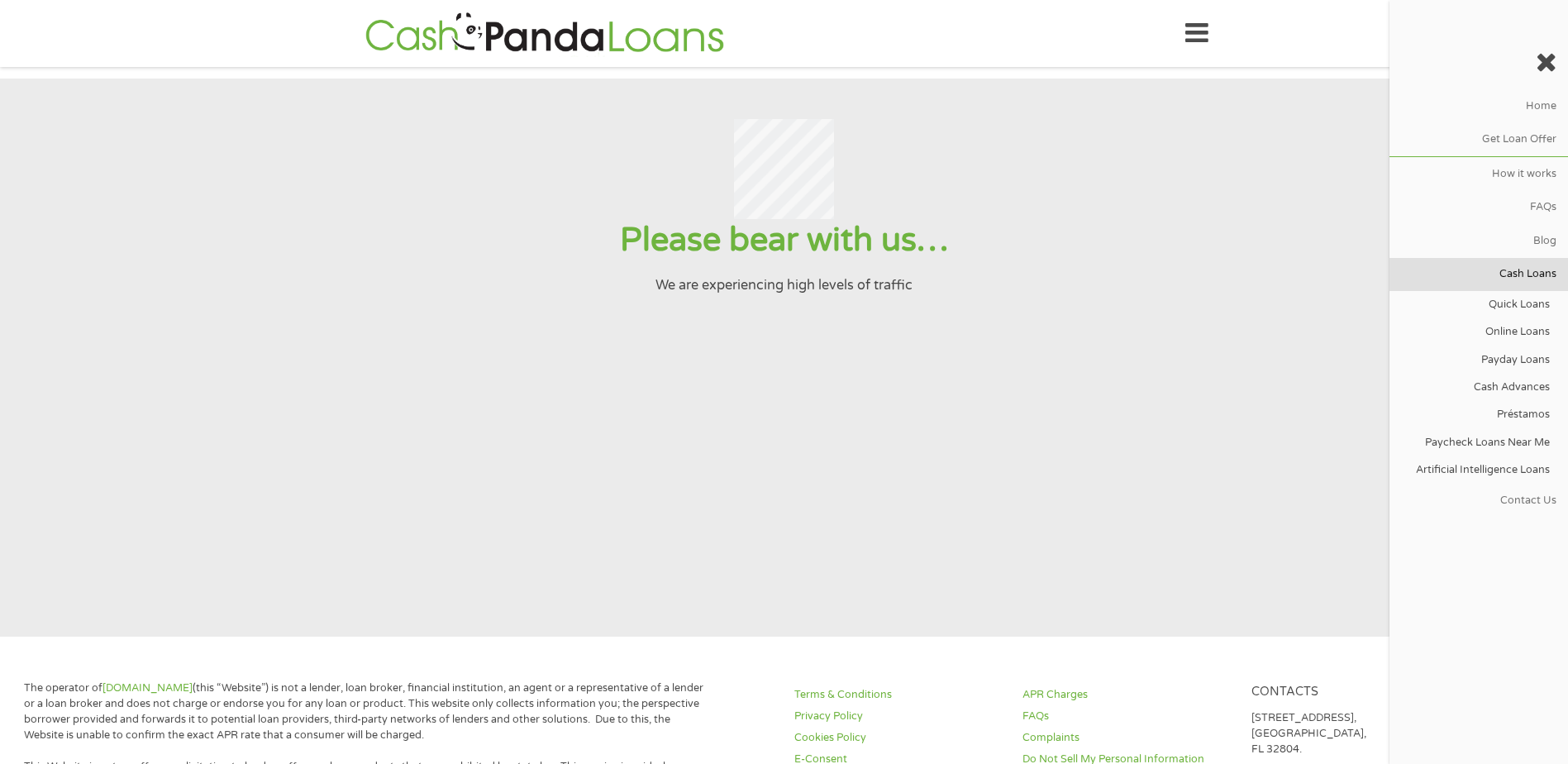
click at [1527, 276] on link "Cash Loans" at bounding box center [1478, 274] width 178 height 33
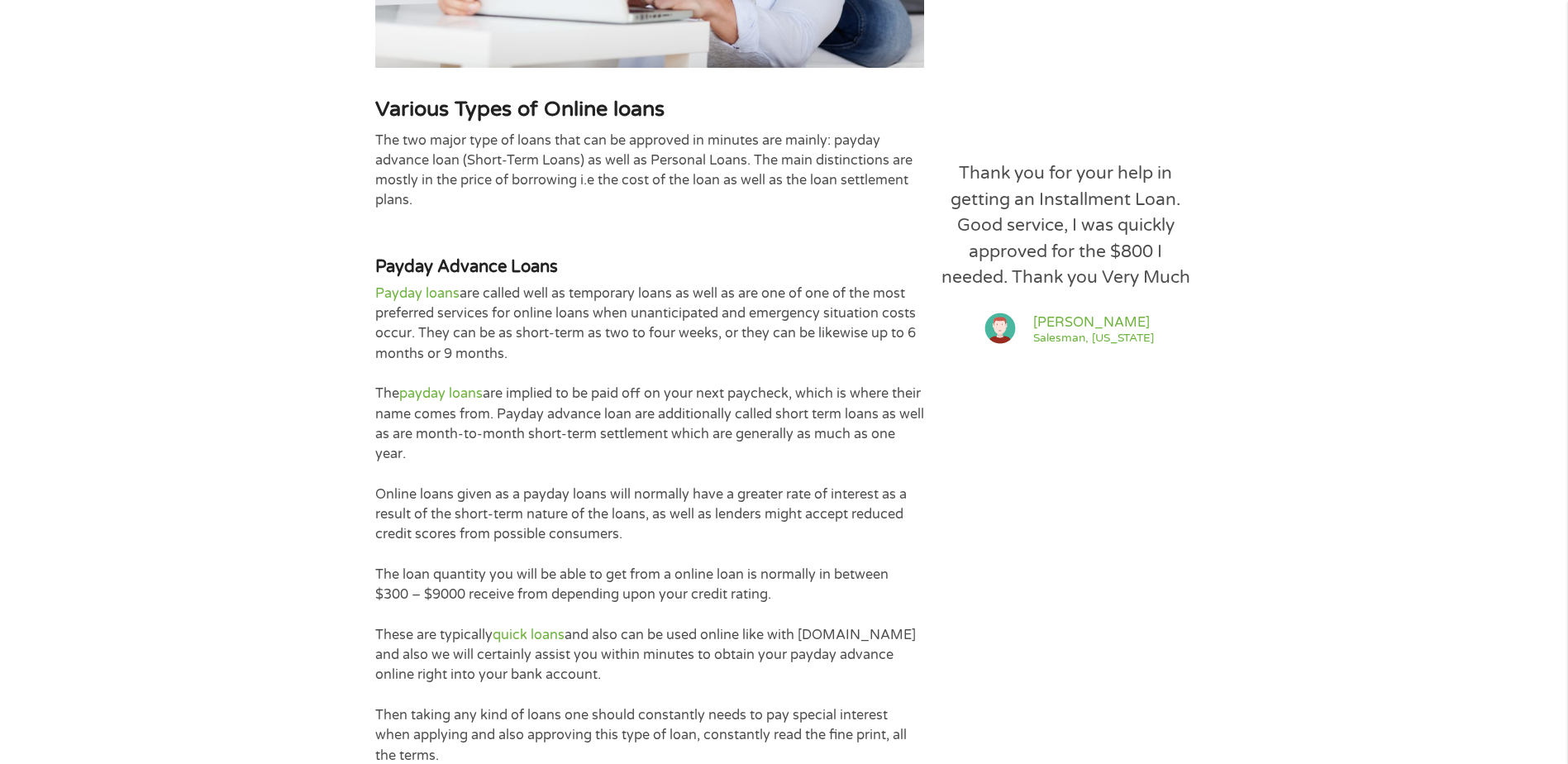
scroll to position [1901, 0]
